Goal: Task Accomplishment & Management: Use online tool/utility

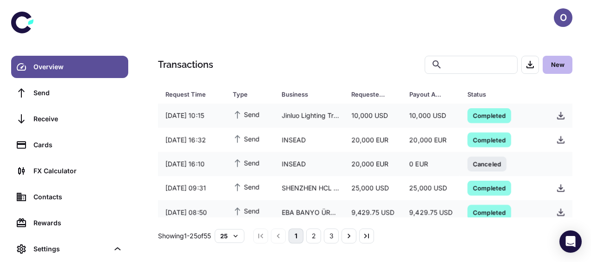
click at [558, 63] on button "New" at bounding box center [558, 65] width 30 height 18
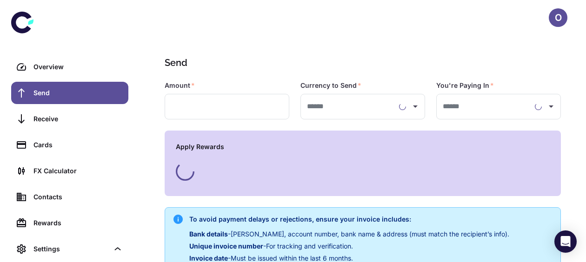
type input "**********"
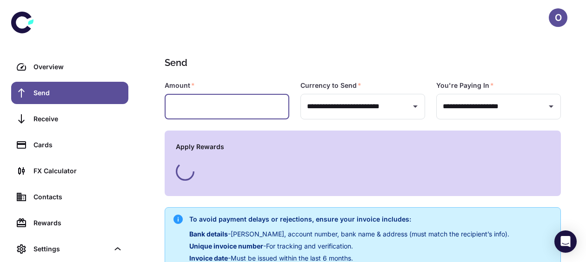
click at [203, 112] on input "text" at bounding box center [227, 107] width 125 height 26
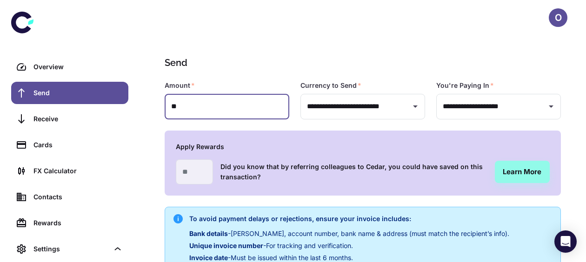
type input "*"
